Goal: Task Accomplishment & Management: Use online tool/utility

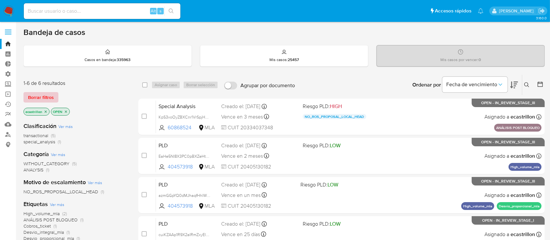
click at [46, 93] on span "Borrar filtros" at bounding box center [41, 97] width 26 height 9
click at [51, 94] on span "Borrar filtros" at bounding box center [41, 97] width 26 height 9
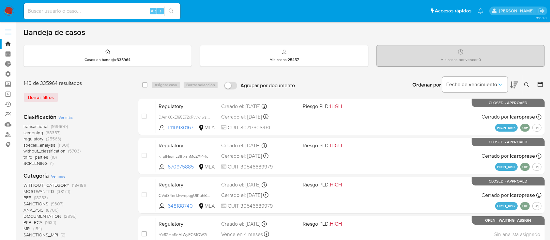
click at [47, 14] on input at bounding box center [102, 11] width 157 height 8
paste input "PNj7pKhdeu9Op7Qs4UywuY95"
type input "PNj7pKhdeu9Op7Qs4UywuY95"
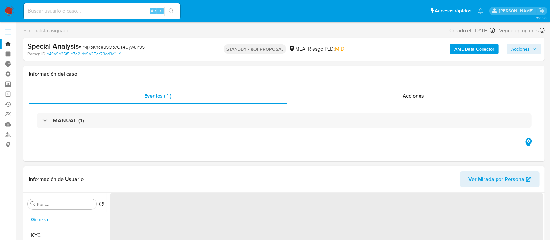
select select "10"
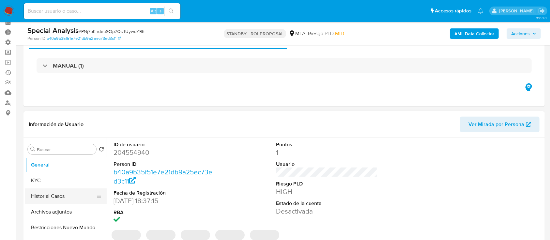
scroll to position [32, 0]
click at [53, 210] on button "Archivos adjuntos" at bounding box center [63, 212] width 76 height 16
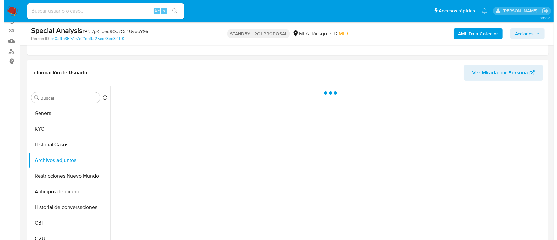
scroll to position [83, 0]
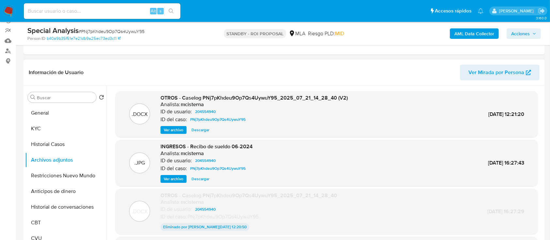
click at [167, 130] on span "Ver archivo" at bounding box center [174, 130] width 20 height 7
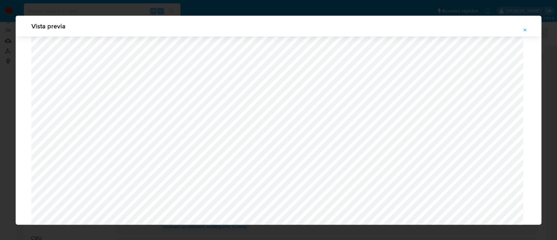
scroll to position [422, 0]
click at [527, 28] on button "Attachment preview" at bounding box center [525, 30] width 14 height 10
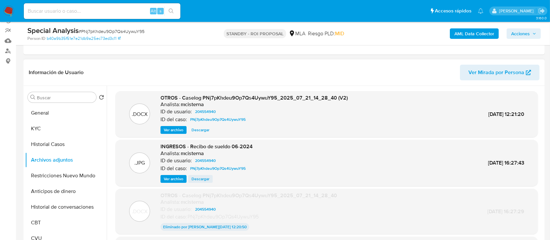
scroll to position [54, 0]
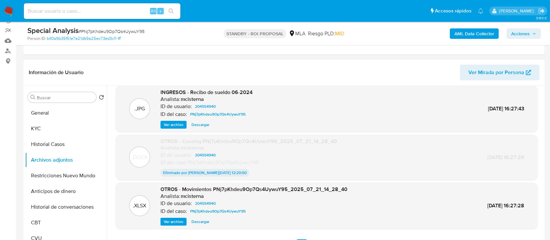
click at [200, 219] on span "Descargar" at bounding box center [200, 221] width 18 height 7
click at [127, 12] on input at bounding box center [102, 11] width 157 height 8
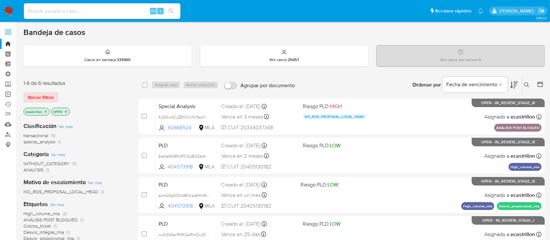
click at [4, 96] on link "Operaciones masivas" at bounding box center [39, 94] width 78 height 10
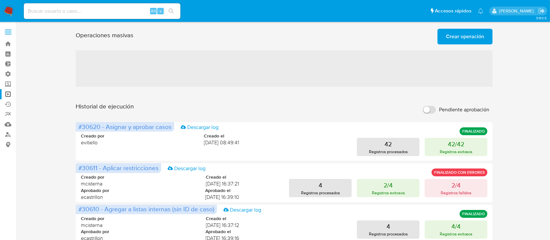
click at [445, 42] on button "Crear operación" at bounding box center [464, 37] width 55 height 16
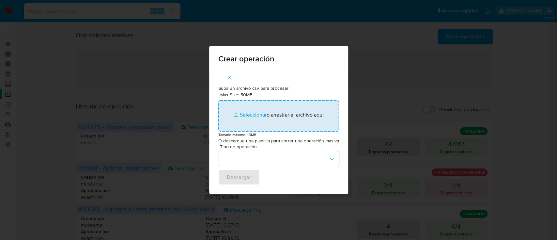
click at [289, 116] on input "Max Size: 50MB Seleccionar archivos" at bounding box center [278, 115] width 121 height 31
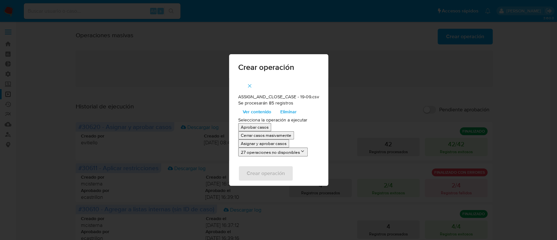
drag, startPoint x: 289, startPoint y: 116, endPoint x: 247, endPoint y: 143, distance: 50.2
click at [247, 143] on p "Asignar y aprobar casos" at bounding box center [264, 143] width 46 height 6
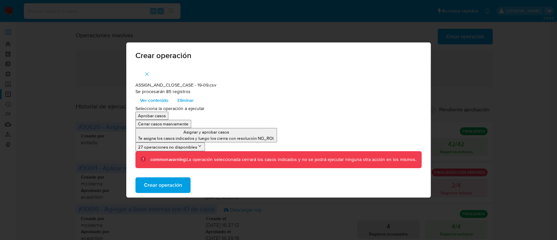
click at [239, 134] on p "Asignar y aprobar casos" at bounding box center [206, 132] width 136 height 6
click at [141, 97] on span "Ver contenido" at bounding box center [154, 100] width 28 height 9
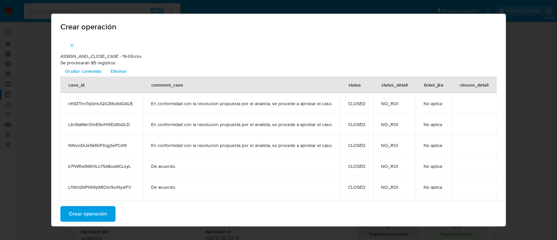
click at [77, 73] on span "Ocultar contenido" at bounding box center [83, 71] width 37 height 9
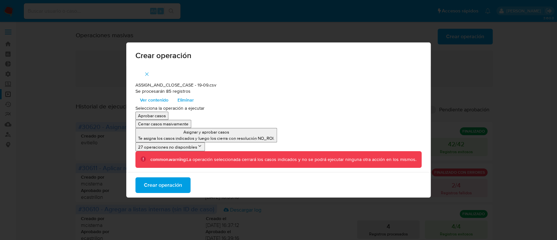
click at [185, 136] on p "Te asigna los casos indicados y luego los cierra con resolución NO_ROI." at bounding box center [206, 138] width 136 height 6
click at [157, 116] on p "Aprobar casos" at bounding box center [152, 116] width 28 height 6
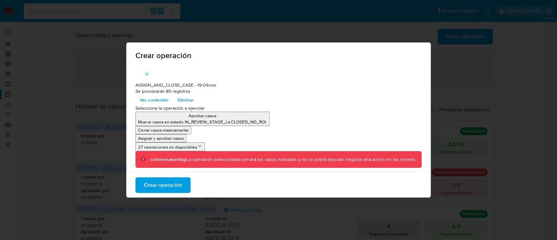
click at [166, 137] on p "Asignar y aprobar casos" at bounding box center [161, 138] width 46 height 6
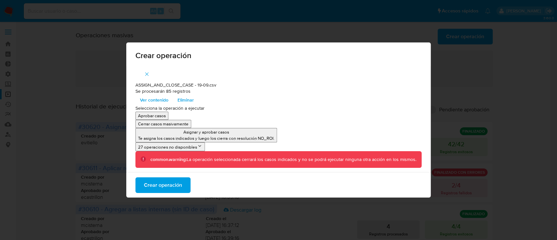
click at [216, 133] on p "Asignar y aprobar casos" at bounding box center [206, 132] width 136 height 6
click at [167, 185] on span "Crear operación" at bounding box center [163, 185] width 38 height 14
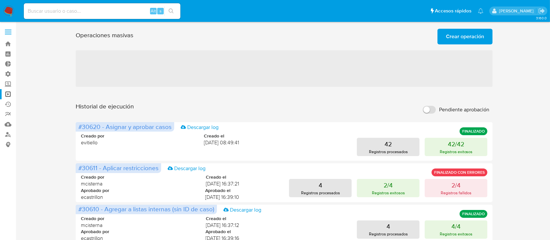
click at [405, 45] on div at bounding box center [284, 46] width 417 height 5
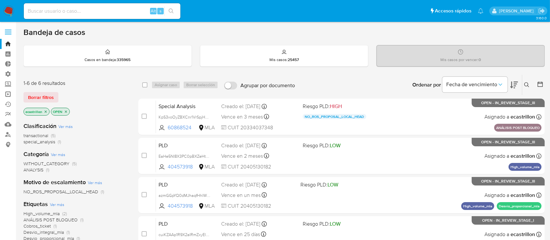
click at [5, 95] on link "Operaciones masivas" at bounding box center [39, 94] width 78 height 10
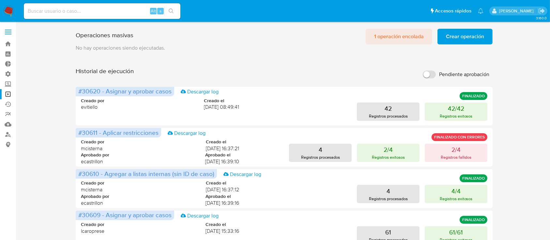
click at [395, 38] on span "1 operación encolada" at bounding box center [399, 36] width 50 height 14
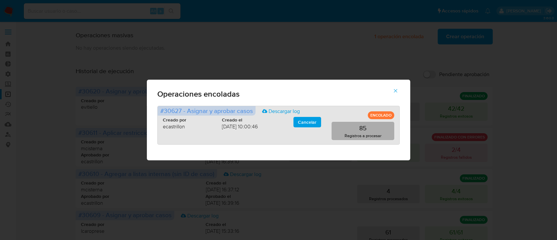
click at [350, 133] on p "Registros a procesar" at bounding box center [362, 135] width 37 height 6
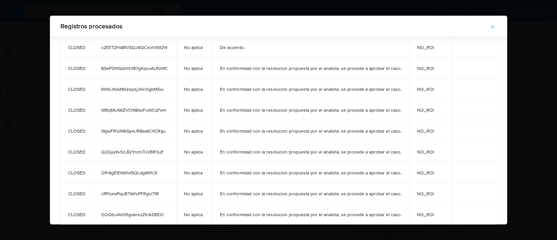
scroll to position [256, 0]
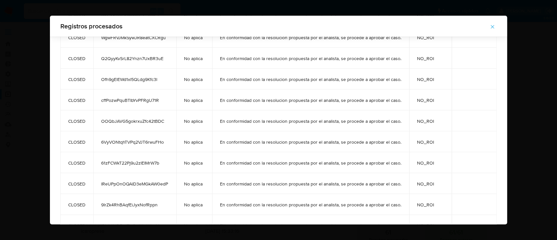
click at [492, 31] on span "button" at bounding box center [492, 27] width 6 height 14
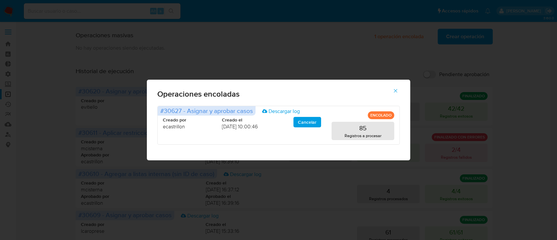
click at [394, 90] on icon "button" at bounding box center [396, 91] width 4 height 4
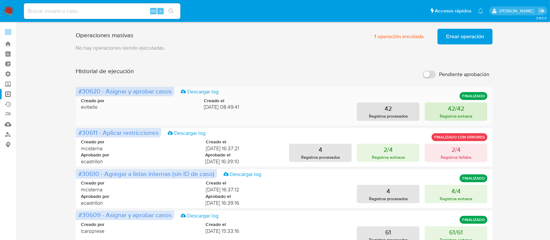
click at [440, 117] on p "Registros exitosos" at bounding box center [456, 116] width 33 height 6
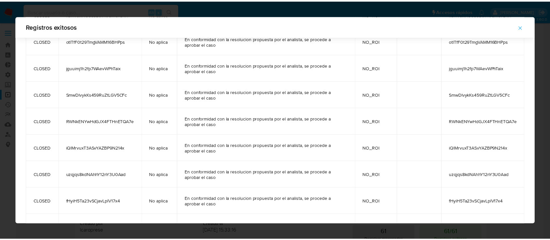
scroll to position [892, 0]
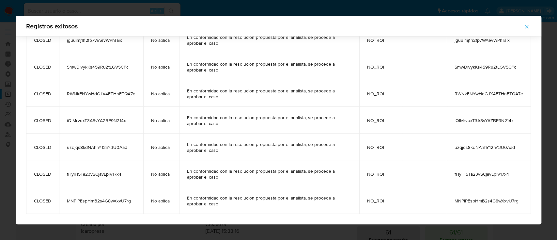
click at [527, 25] on icon "button" at bounding box center [526, 27] width 6 height 6
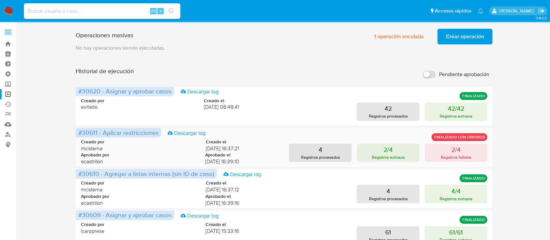
click at [438, 166] on div "Creado por mcisterna Creado el 18/09/2025 16:37:21 Aprobado por ecastrillon Apr…" at bounding box center [284, 149] width 406 height 39
click at [439, 158] on button "2/4 Registros fallidos" at bounding box center [456, 153] width 63 height 18
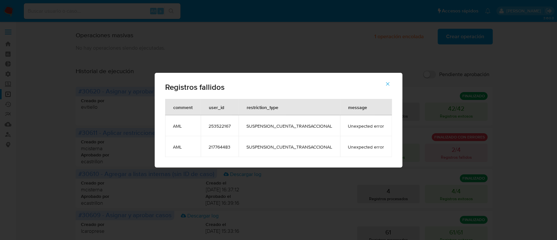
click at [386, 85] on icon "button" at bounding box center [388, 84] width 6 height 6
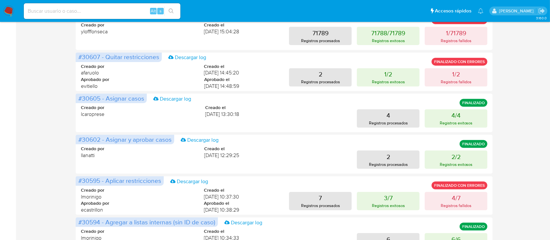
scroll to position [241, 0]
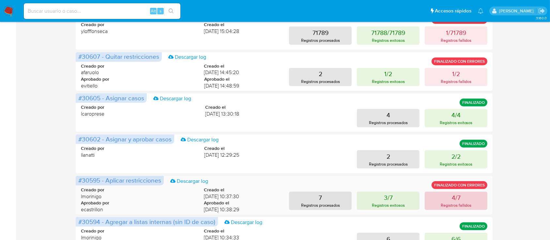
click at [452, 197] on p "4/7" at bounding box center [456, 197] width 9 height 9
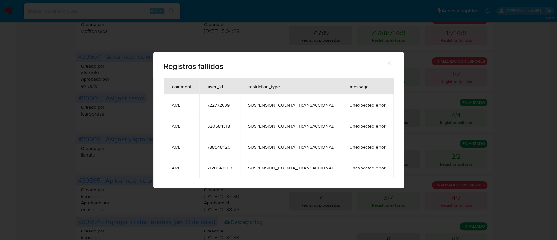
click at [216, 166] on span "2128847303" at bounding box center [219, 168] width 25 height 6
click at [389, 63] on icon "button" at bounding box center [389, 63] width 6 height 6
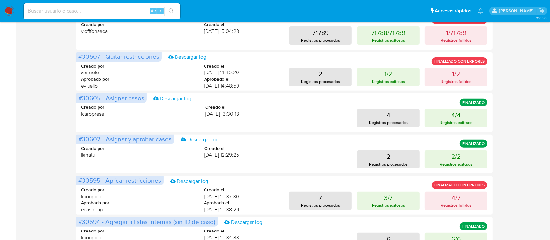
click at [128, 9] on input at bounding box center [102, 11] width 157 height 8
paste input "2128847303"
type input "2128847303"
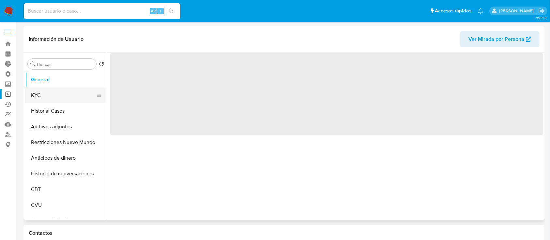
select select "10"
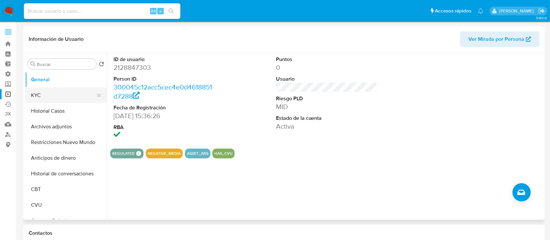
click at [37, 93] on button "KYC" at bounding box center [63, 95] width 76 height 16
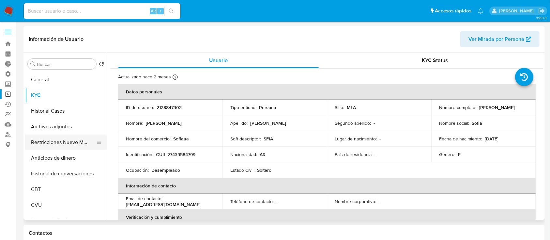
click at [49, 147] on button "Restricciones Nuevo Mundo" at bounding box center [63, 142] width 76 height 16
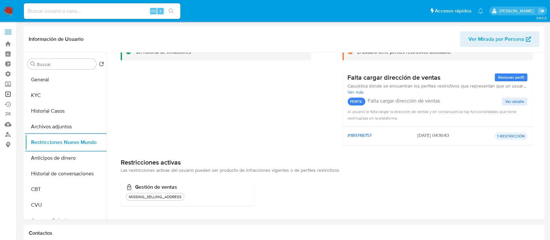
click at [8, 94] on link "Operaciones masivas" at bounding box center [39, 94] width 78 height 10
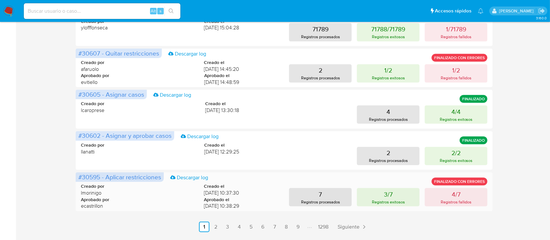
scroll to position [305, 0]
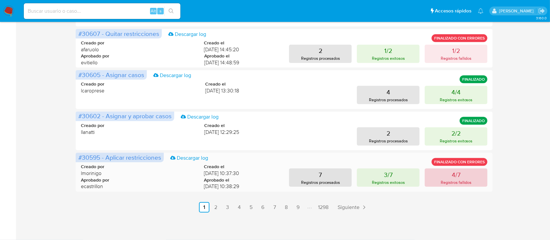
click at [461, 170] on button "4/7 Registros fallidos" at bounding box center [456, 177] width 63 height 18
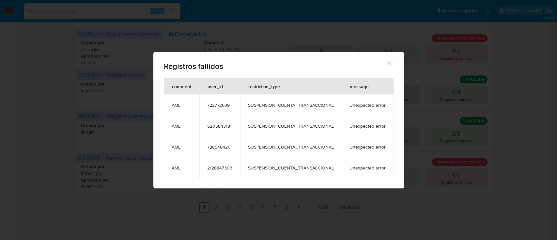
click at [213, 105] on span "722772639" at bounding box center [219, 105] width 25 height 6
click at [389, 61] on icon "button" at bounding box center [389, 63] width 6 height 6
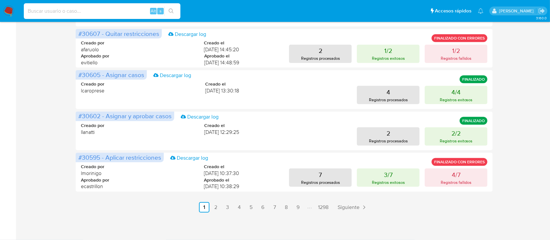
click at [53, 10] on input at bounding box center [102, 11] width 157 height 8
paste input "722772639"
type input "722772639"
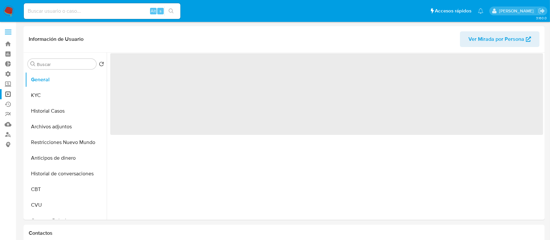
select select "10"
